Goal: Transaction & Acquisition: Purchase product/service

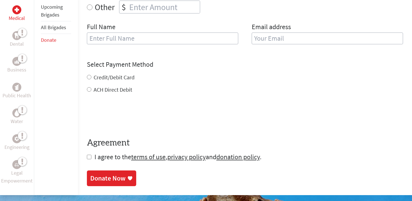
scroll to position [246, 0]
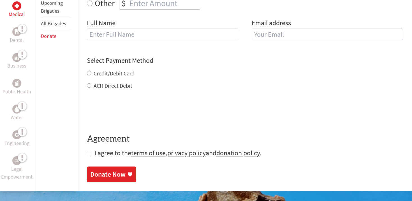
click at [230, 89] on div "ACH Direct Debit" at bounding box center [245, 86] width 316 height 8
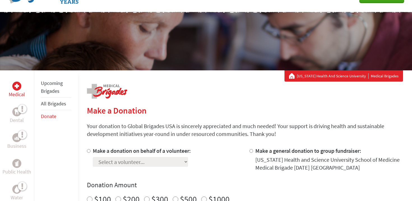
scroll to position [43, 0]
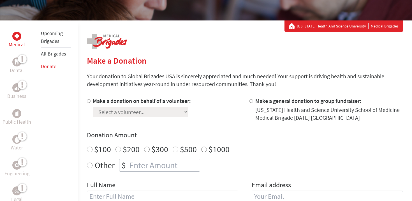
scroll to position [88, 0]
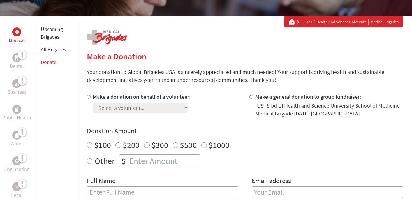
click at [87, 98] on input "Make a donation on behalf of a volunteer:" at bounding box center [89, 97] width 4 height 4
radio input "true"
click at [121, 110] on select "Select a volunteer... [PERSON_NAME][GEOGRAPHIC_DATA] [PERSON_NAME] [PERSON_NAME…" at bounding box center [140, 108] width 95 height 10
click at [16, 31] on img at bounding box center [17, 32] width 4 height 4
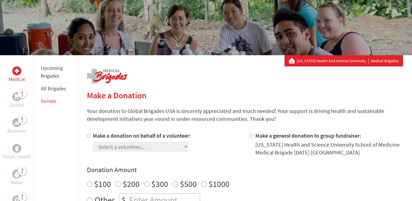
scroll to position [49, 0]
